Goal: Information Seeking & Learning: Learn about a topic

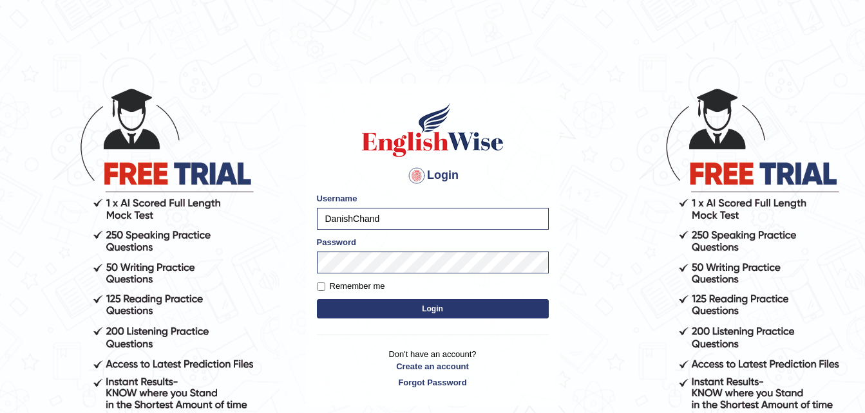
type input "RasitikaKrishna"
click at [174, 265] on body "Login Please fix the following errors: Username RasitikaKrishna Password Rememb…" at bounding box center [432, 249] width 865 height 413
click at [299, 357] on body "Login Please fix the following errors: Username RasitikaKrishna Password Rememb…" at bounding box center [432, 249] width 865 height 413
click at [379, 312] on button "Login" at bounding box center [433, 308] width 232 height 19
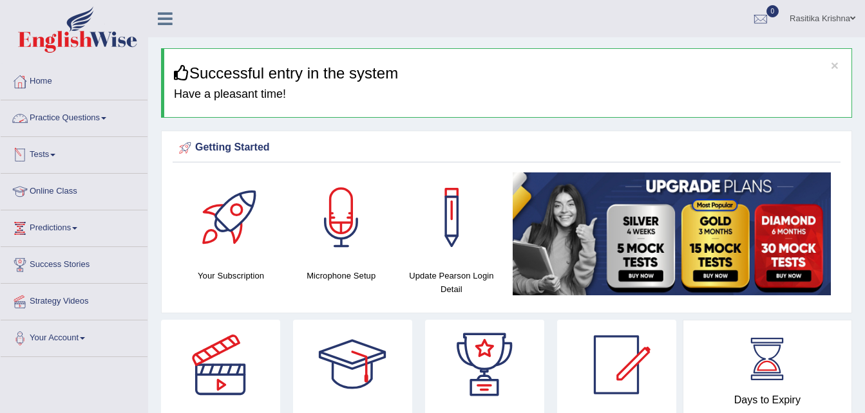
click at [75, 127] on link "Practice Questions" at bounding box center [74, 116] width 147 height 32
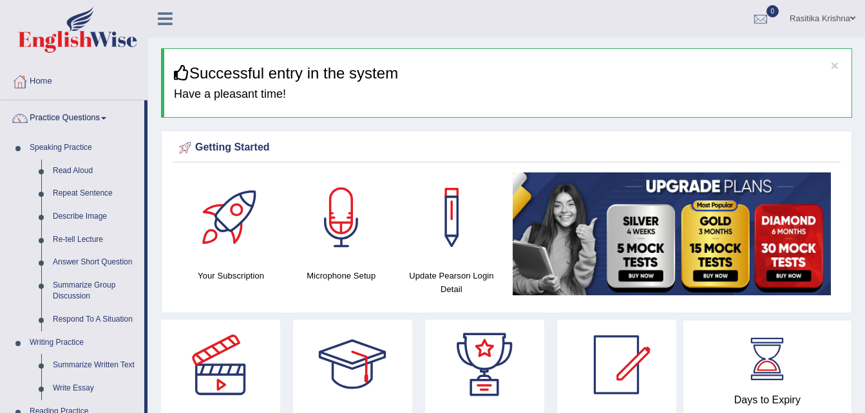
click at [354, 22] on div "Rasitika Krishna Toggle navigation Username: RasitikaKrishna Access Type: Onlin…" at bounding box center [506, 18] width 717 height 37
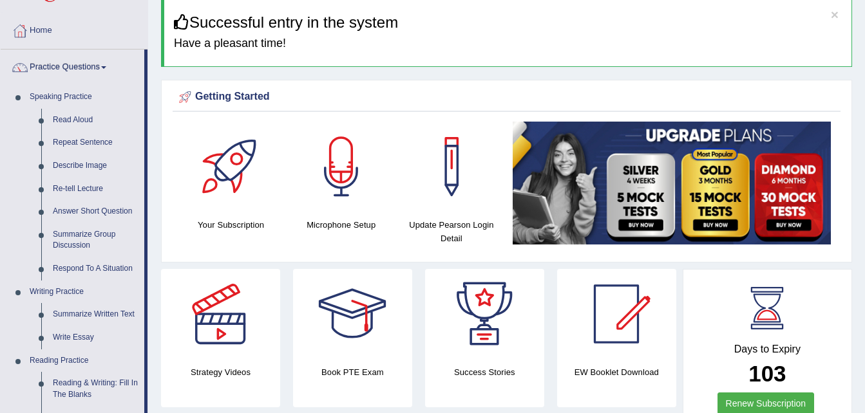
scroll to position [52, 0]
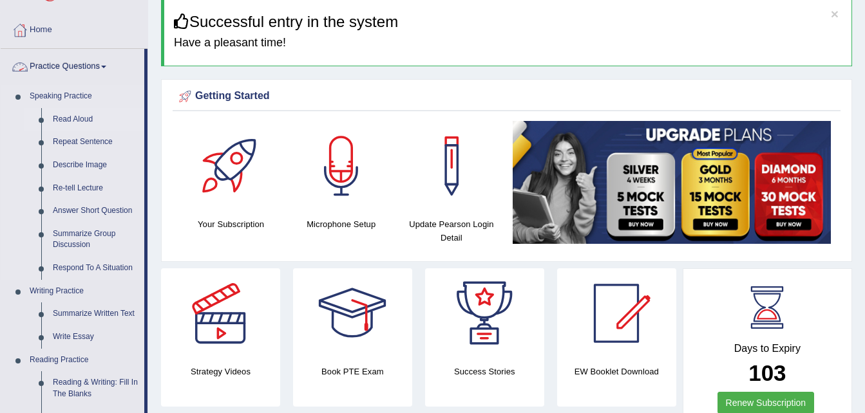
click at [69, 118] on link "Read Aloud" at bounding box center [95, 119] width 97 height 23
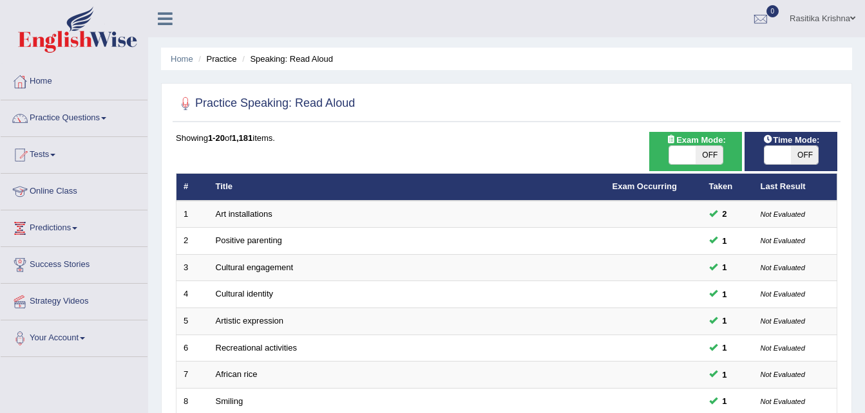
click at [538, 144] on div "Showing 1-20 of 1,181 items." at bounding box center [506, 138] width 661 height 12
click at [64, 124] on link "Practice Questions" at bounding box center [74, 116] width 147 height 32
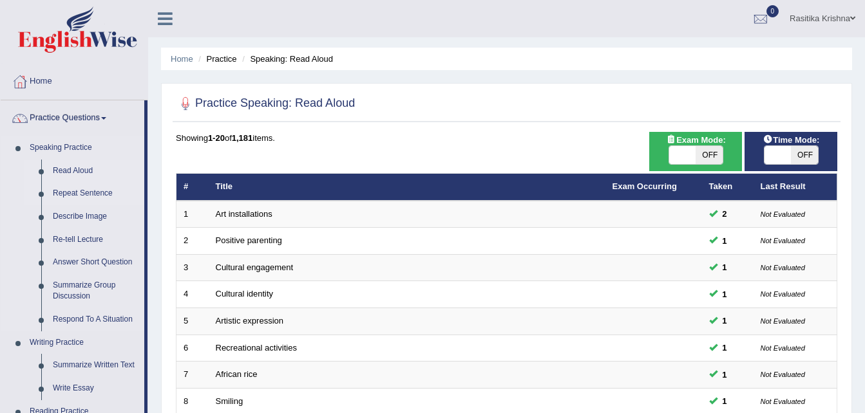
click at [79, 197] on link "Repeat Sentence" at bounding box center [95, 193] width 97 height 23
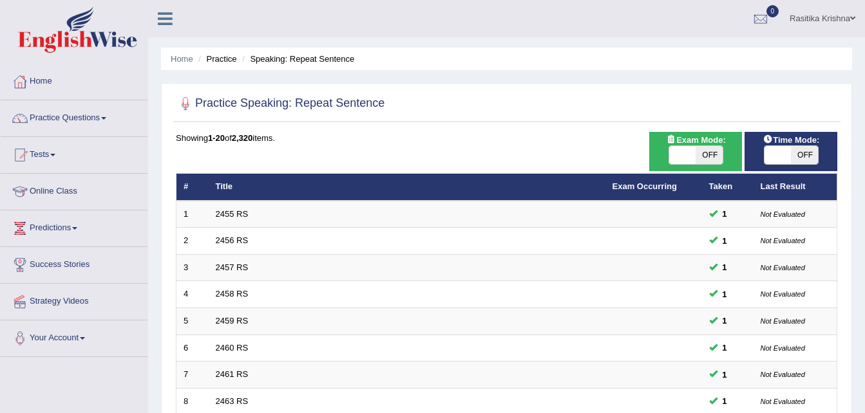
click at [598, 79] on div "Home Practice Speaking: Repeat Sentence Practice Speaking: Repeat Sentence Time…" at bounding box center [506, 410] width 717 height 820
click at [46, 124] on link "Practice Questions" at bounding box center [74, 116] width 147 height 32
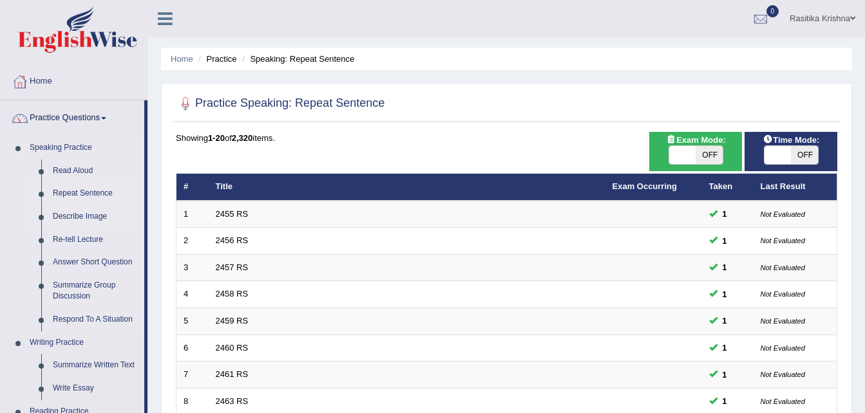
click at [70, 218] on link "Describe Image" at bounding box center [95, 216] width 97 height 23
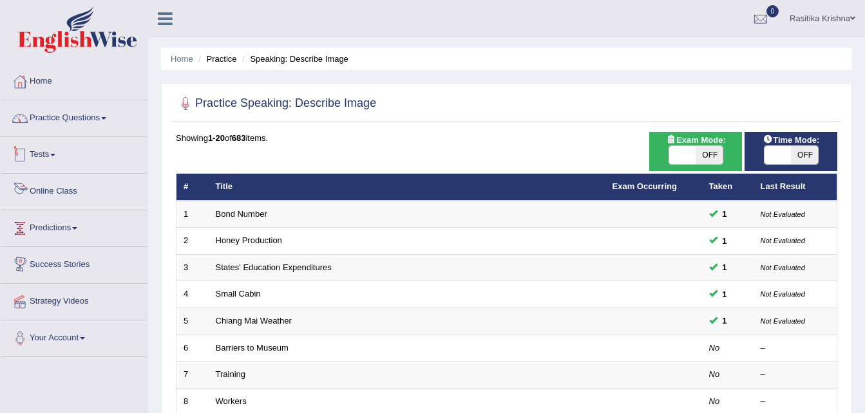
click at [84, 117] on link "Practice Questions" at bounding box center [74, 116] width 147 height 32
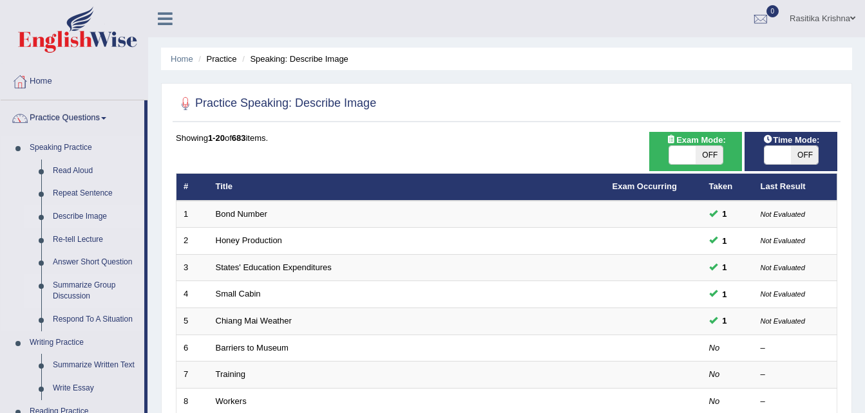
click at [78, 287] on link "Summarize Group Discussion" at bounding box center [95, 291] width 97 height 34
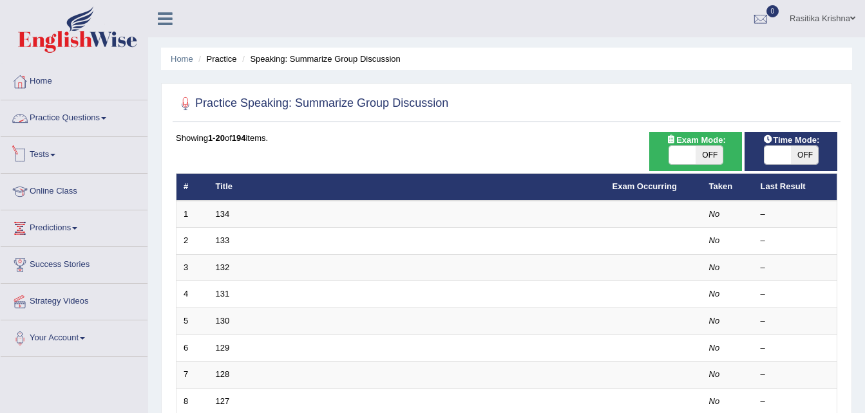
click at [85, 119] on link "Practice Questions" at bounding box center [74, 116] width 147 height 32
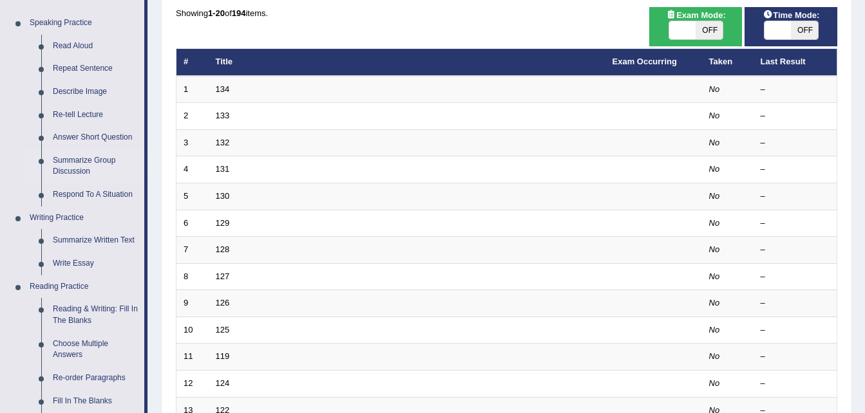
scroll to position [137, 0]
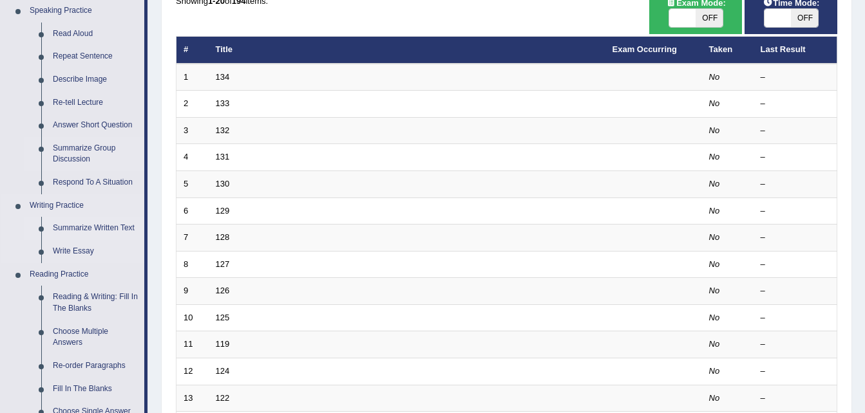
click at [97, 229] on link "Summarize Written Text" at bounding box center [95, 228] width 97 height 23
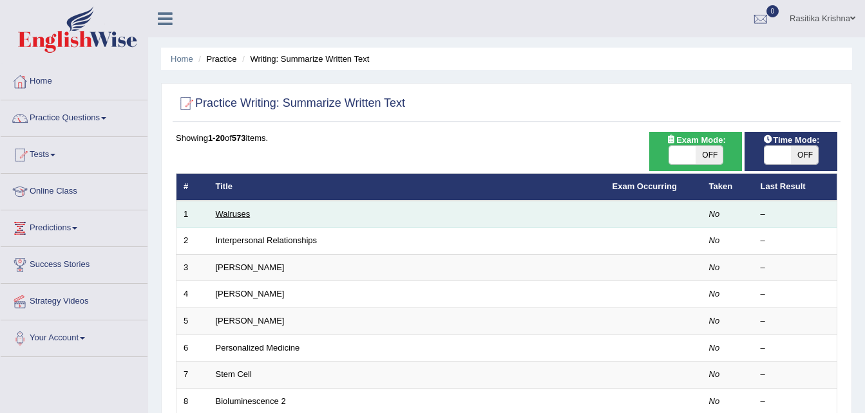
click at [240, 212] on link "Walruses" at bounding box center [233, 214] width 35 height 10
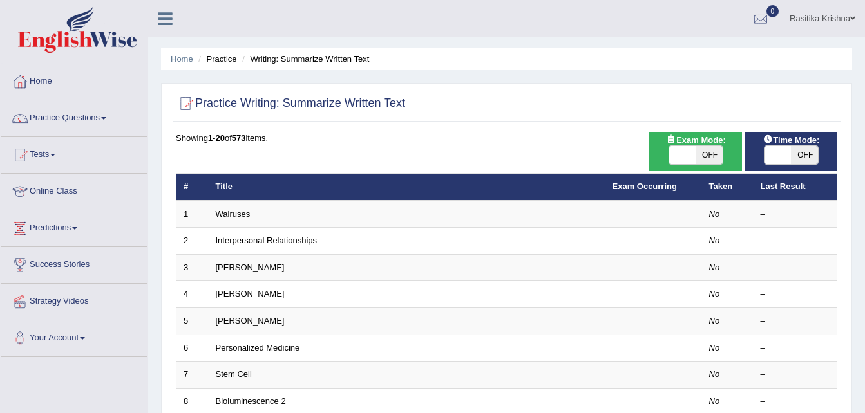
click at [704, 151] on span "OFF" at bounding box center [708, 155] width 27 height 18
checkbox input "true"
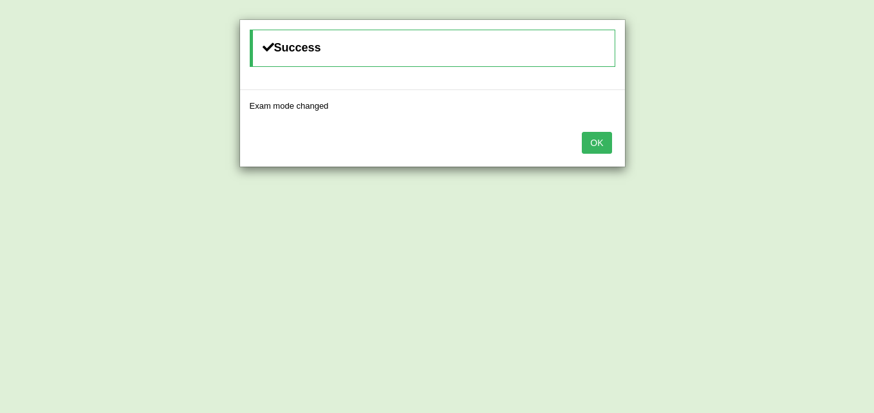
click at [599, 151] on button "OK" at bounding box center [597, 143] width 30 height 22
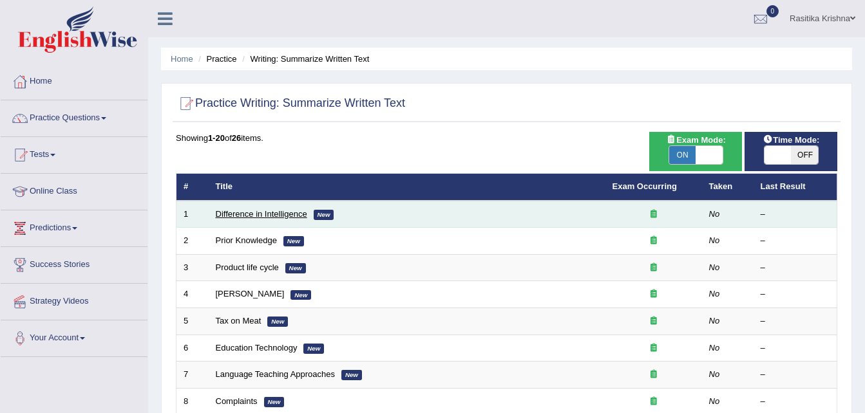
click at [259, 213] on link "Difference in Intelligence" at bounding box center [261, 214] width 91 height 10
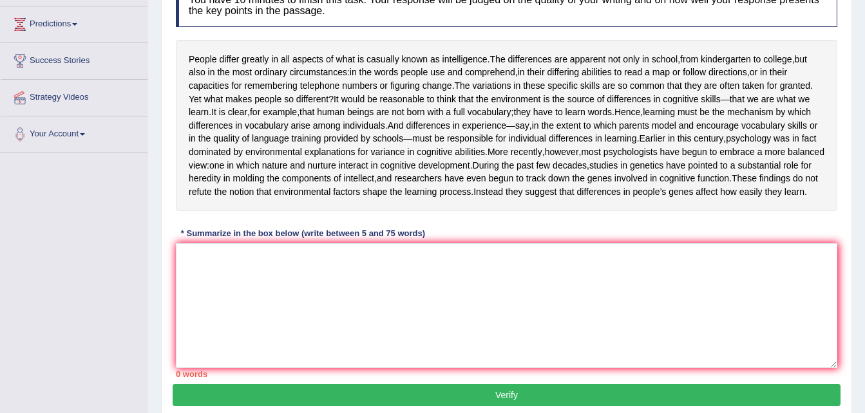
scroll to position [206, 0]
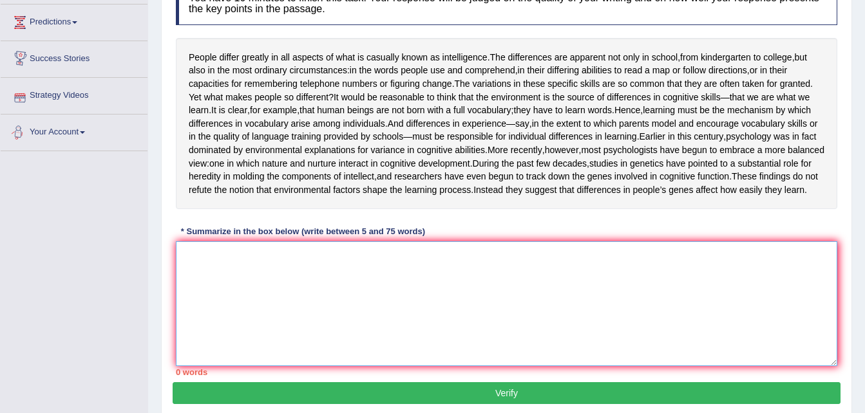
click at [263, 366] on textarea at bounding box center [506, 303] width 661 height 125
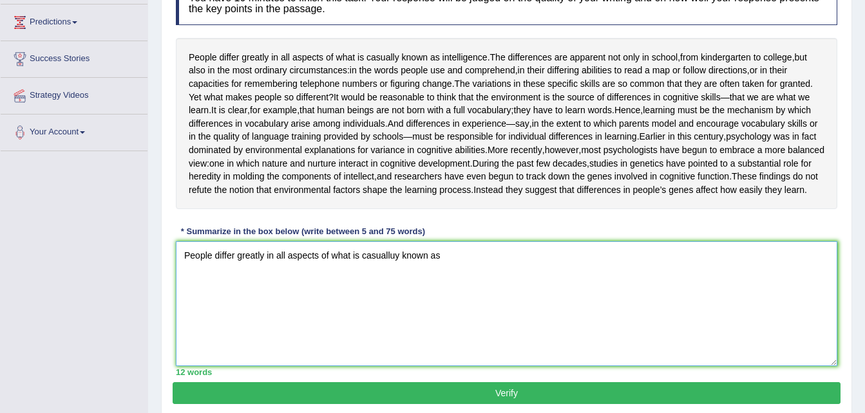
click at [395, 309] on textarea "People differ greatly in all aspects of what is casualluy known as" at bounding box center [506, 303] width 661 height 125
click at [512, 319] on textarea "People differ greatly in all aspects of what is casually known as" at bounding box center [506, 303] width 661 height 125
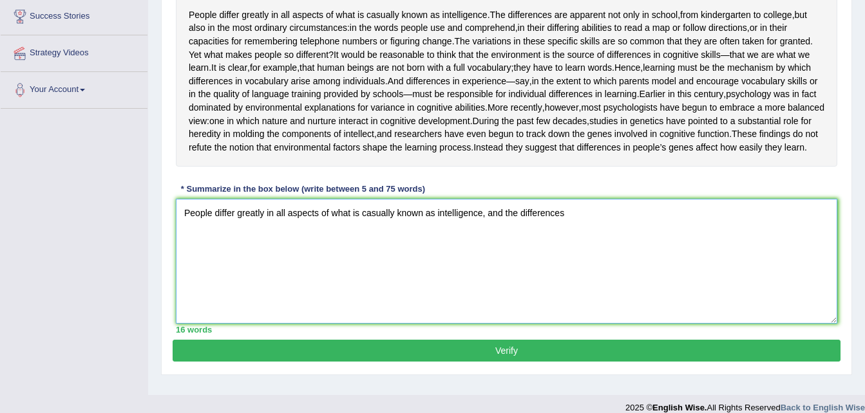
scroll to position [258, 0]
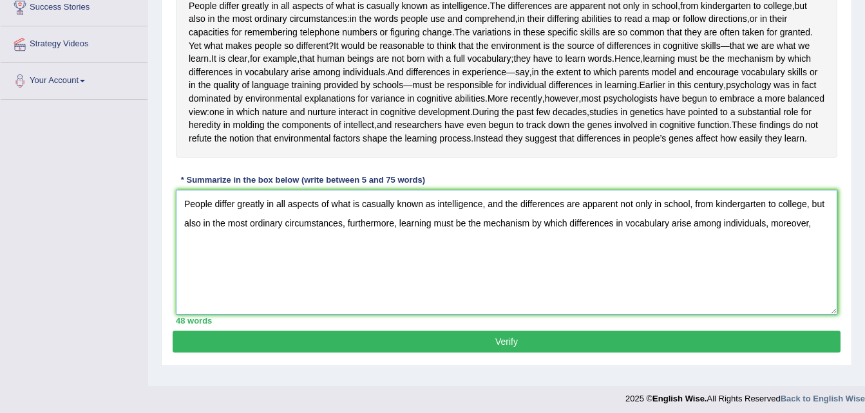
click at [824, 276] on textarea "People differ greatly in all aspects of what is casually known as intelligence,…" at bounding box center [506, 252] width 661 height 125
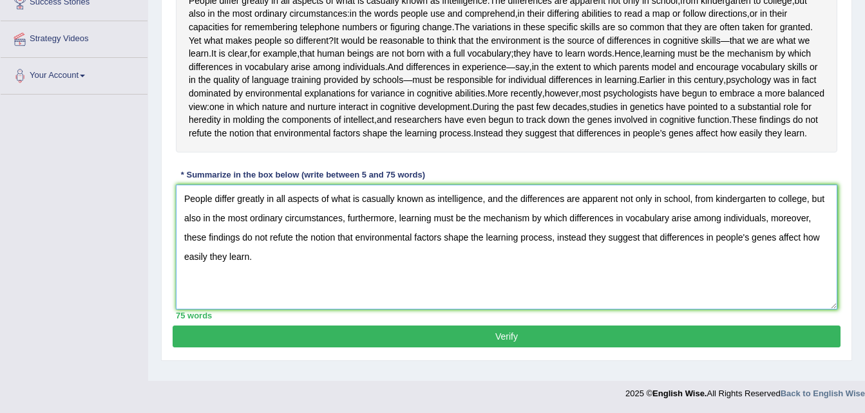
scroll to position [306, 0]
type textarea "People differ greatly in all aspects of what is casually known as intelligence,…"
click at [682, 340] on button "Verify" at bounding box center [507, 337] width 668 height 22
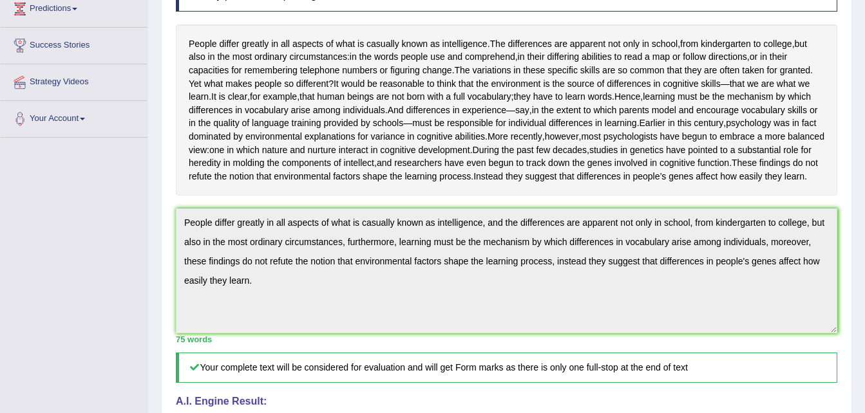
scroll to position [0, 0]
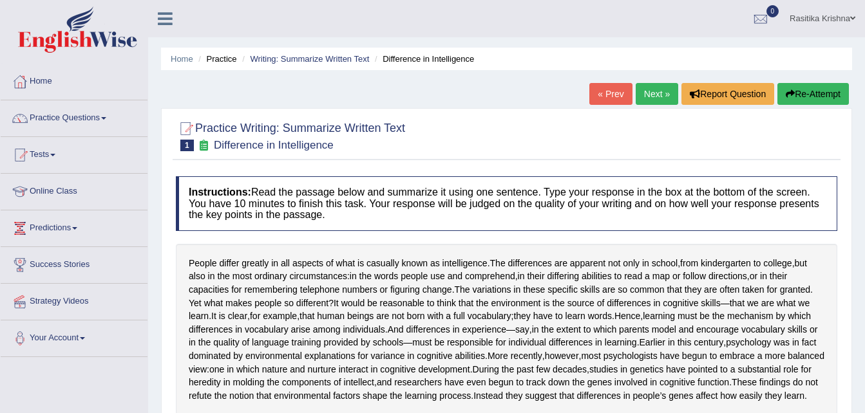
click at [658, 95] on link "Next »" at bounding box center [657, 94] width 42 height 22
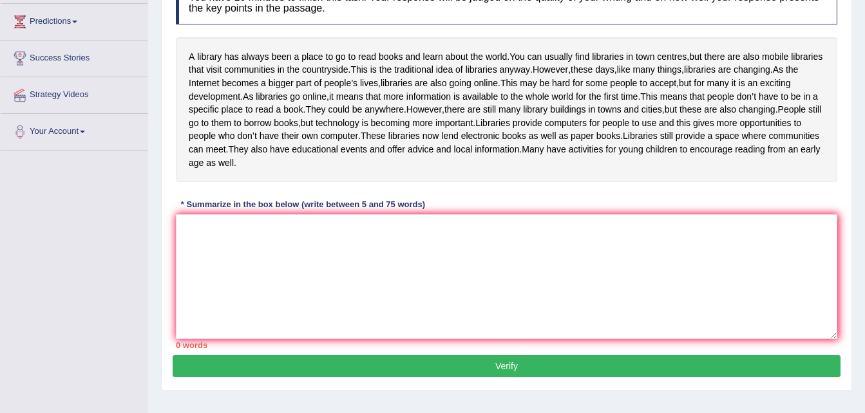
scroll to position [232, 0]
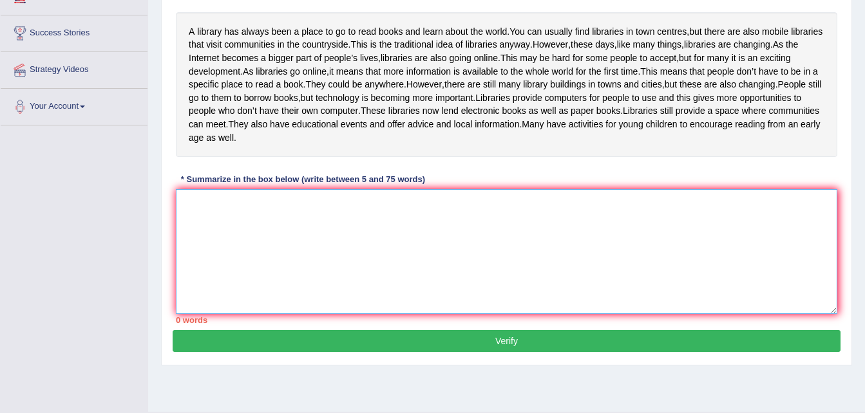
click at [188, 248] on textarea at bounding box center [506, 251] width 661 height 125
type textarea "a"
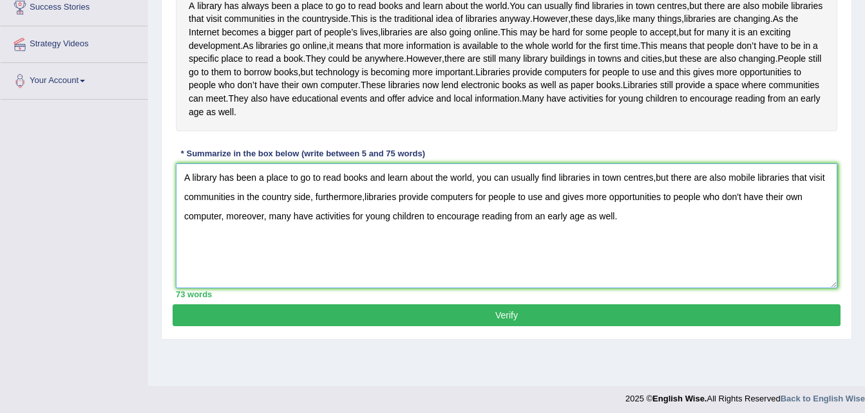
scroll to position [266, 0]
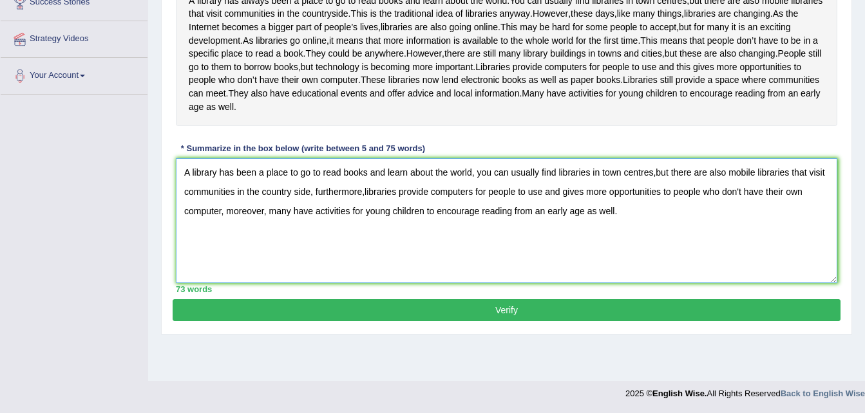
type textarea "A library has been a place to go to read books and learn about the world, you c…"
click at [780, 321] on button "Verify" at bounding box center [507, 310] width 668 height 22
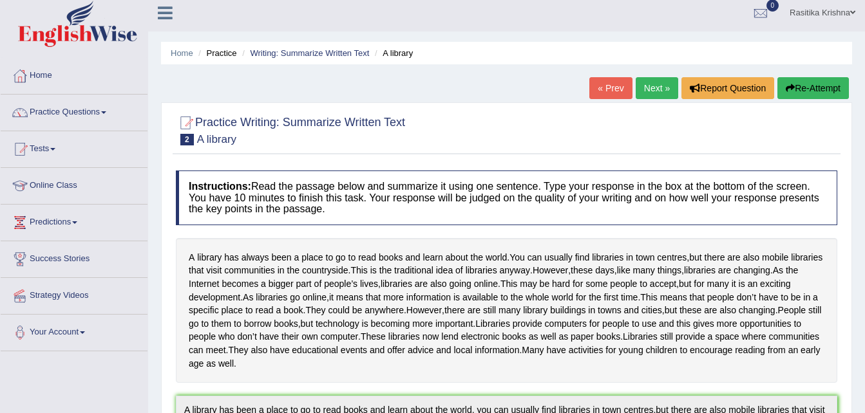
scroll to position [0, 0]
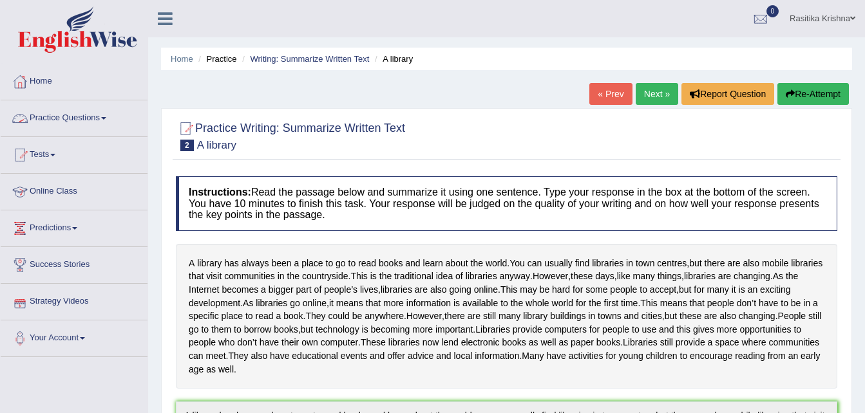
click at [54, 122] on link "Practice Questions" at bounding box center [74, 116] width 147 height 32
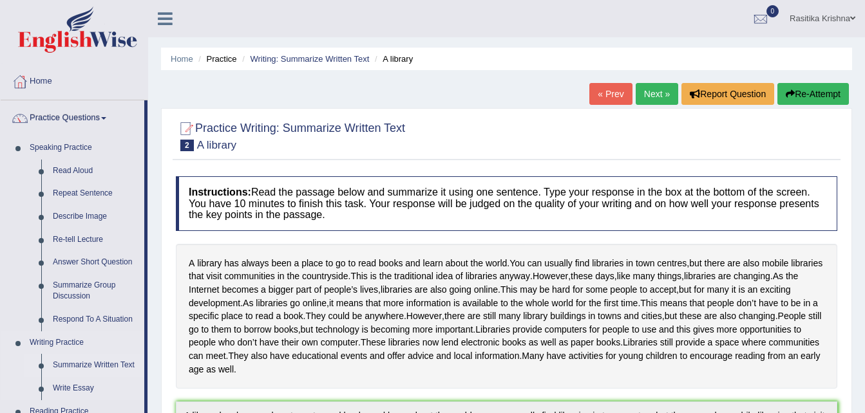
click at [84, 365] on link "Summarize Written Text" at bounding box center [95, 365] width 97 height 23
